Goal: Register for event/course

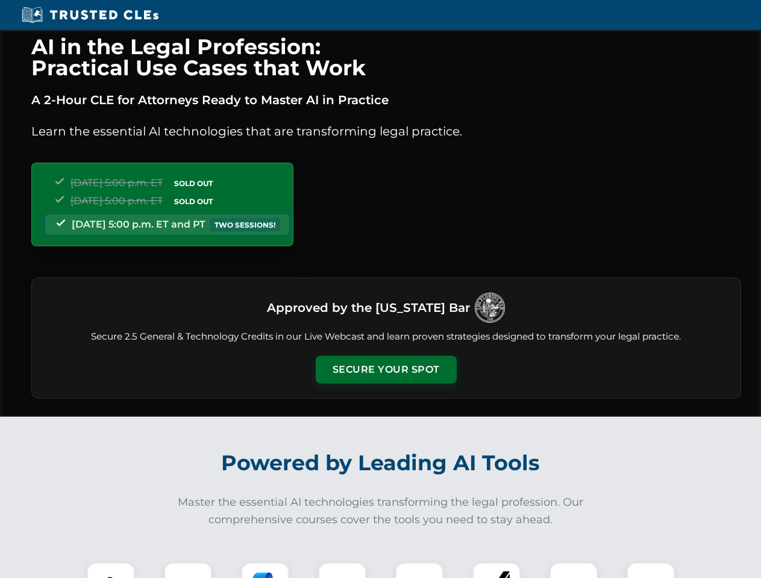
click at [386, 370] on button "Secure Your Spot" at bounding box center [386, 370] width 141 height 28
click at [111, 571] on img at bounding box center [110, 586] width 35 height 35
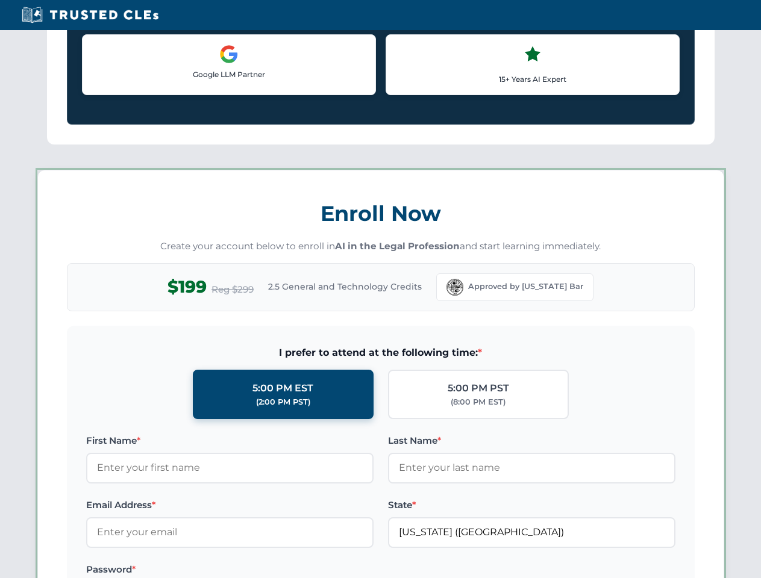
click at [188, 571] on div "AI in the Legal Profession: Practical Use Cases that Work A 2-Hour CLE for Atto…" at bounding box center [380, 564] width 761 height 2818
